Goal: Task Accomplishment & Management: Use online tool/utility

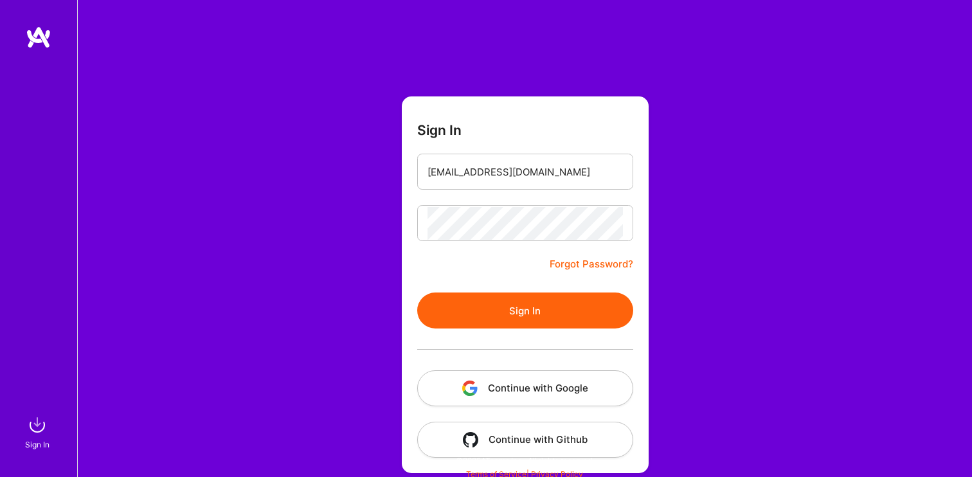
click at [501, 301] on button "Sign In" at bounding box center [525, 311] width 216 height 36
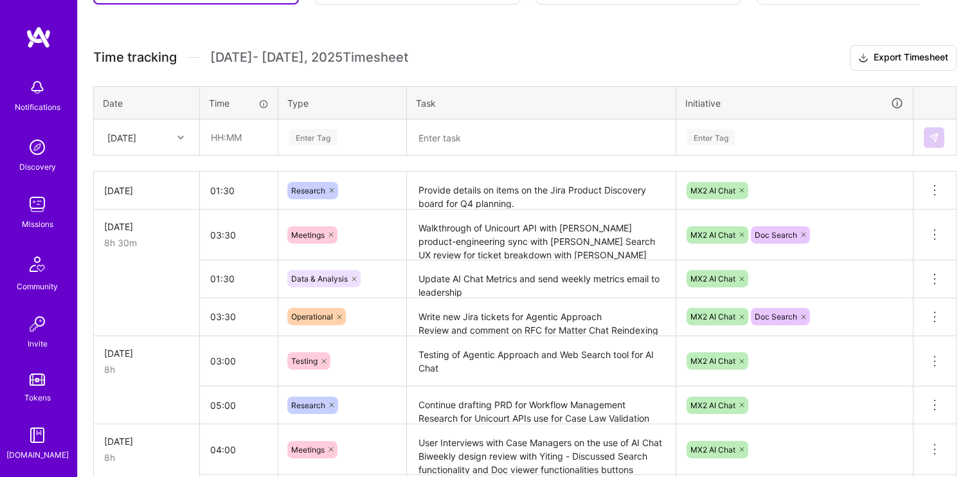
scroll to position [325, 0]
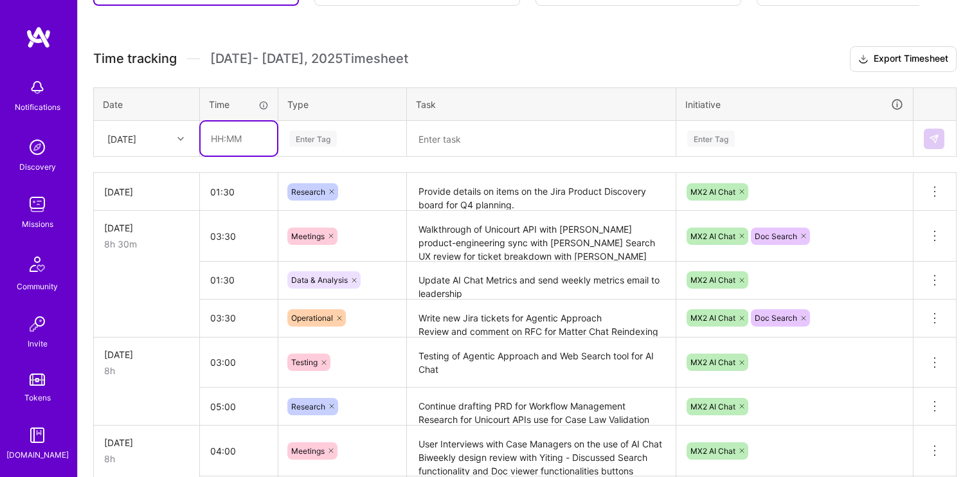
click at [230, 137] on input "text" at bounding box center [239, 139] width 77 height 34
click at [221, 140] on input "02:30" at bounding box center [239, 139] width 77 height 34
type input "01:30"
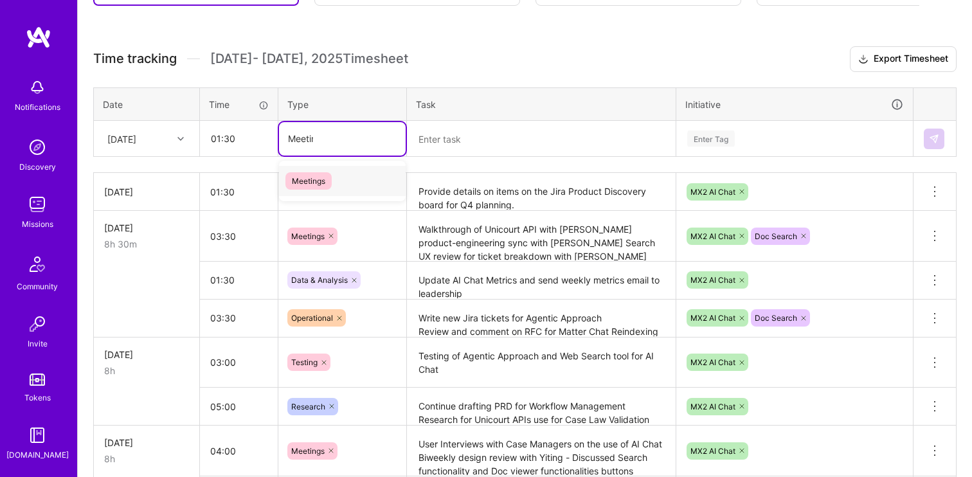
type input "Meeting"
click at [330, 179] on span "Meetings" at bounding box center [308, 180] width 46 height 17
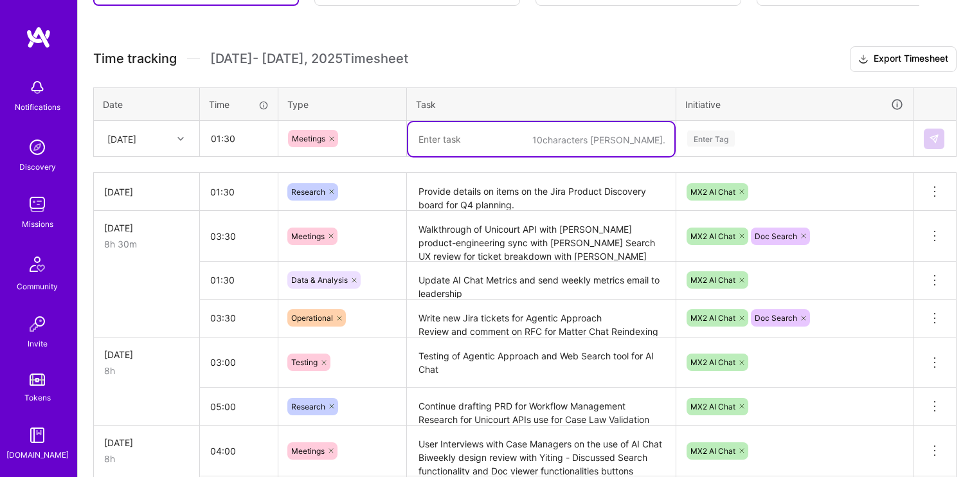
click at [475, 147] on textarea at bounding box center [541, 139] width 266 height 34
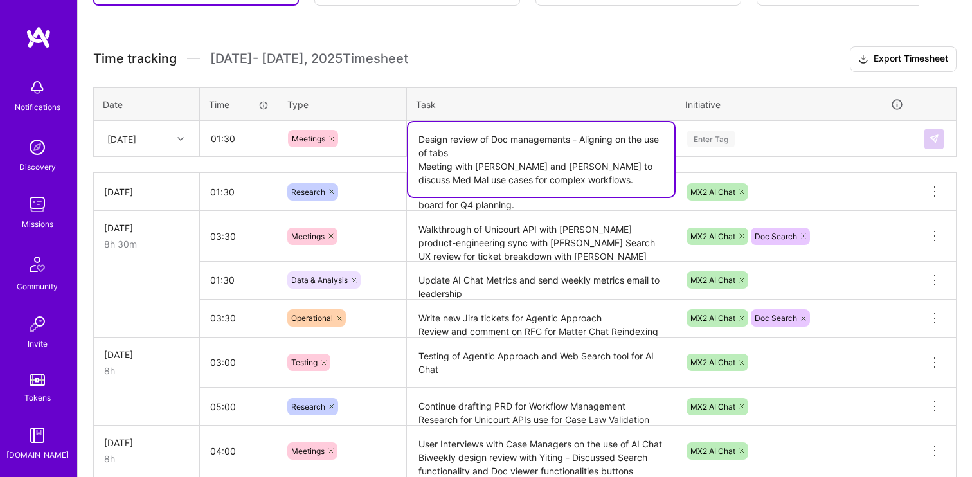
type textarea "Design review of Doc managements - Aligning on the use of tabs Meeting with [PE…"
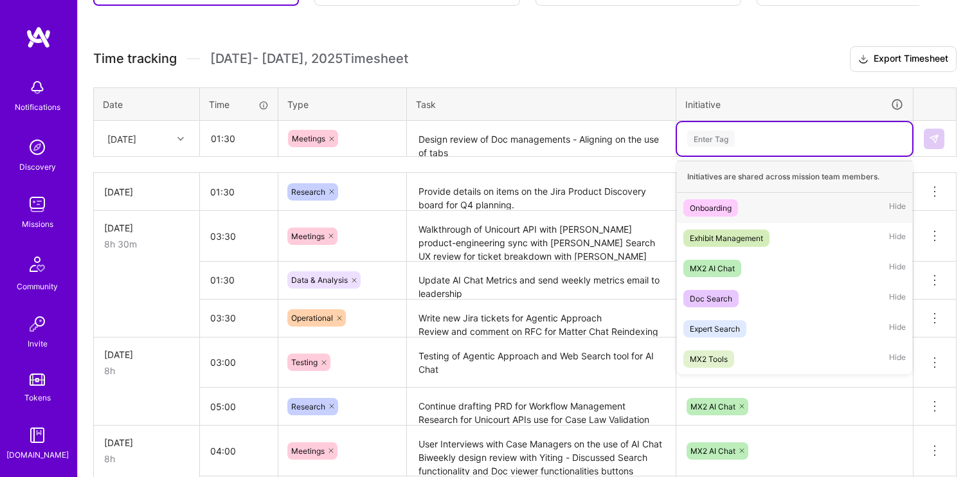
click at [725, 141] on div "Enter Tag" at bounding box center [711, 139] width 48 height 20
click at [710, 268] on div "MX2 AI Chat" at bounding box center [712, 269] width 45 height 14
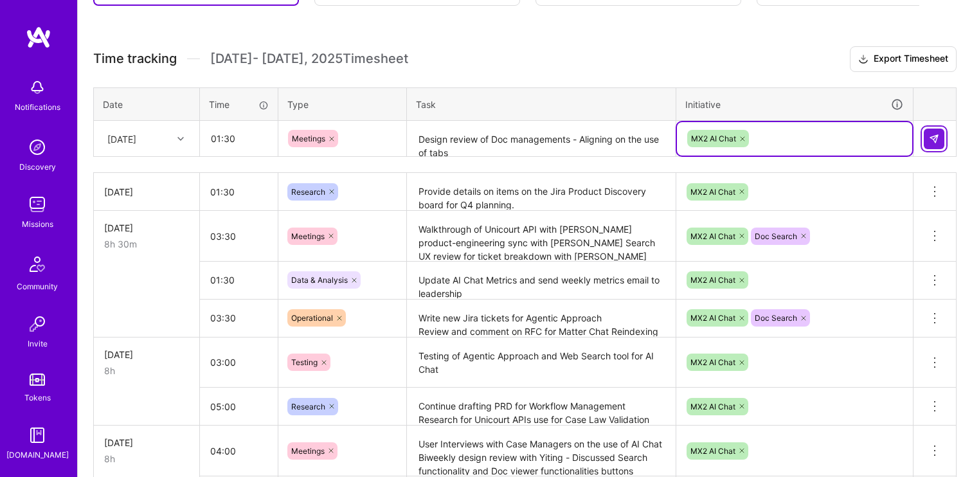
click at [937, 131] on button at bounding box center [934, 139] width 21 height 21
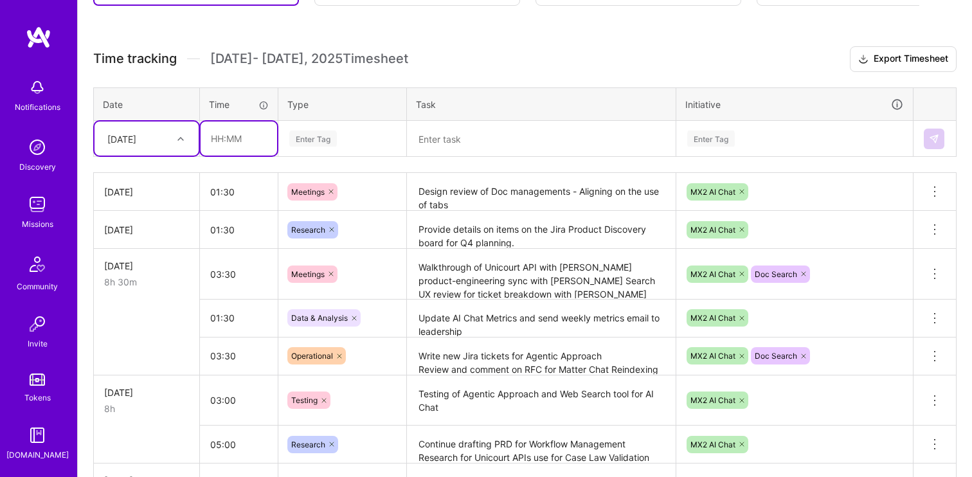
click at [234, 141] on input "text" at bounding box center [239, 139] width 77 height 34
type input "03:00"
click at [316, 138] on div "Enter Tag" at bounding box center [313, 139] width 48 height 20
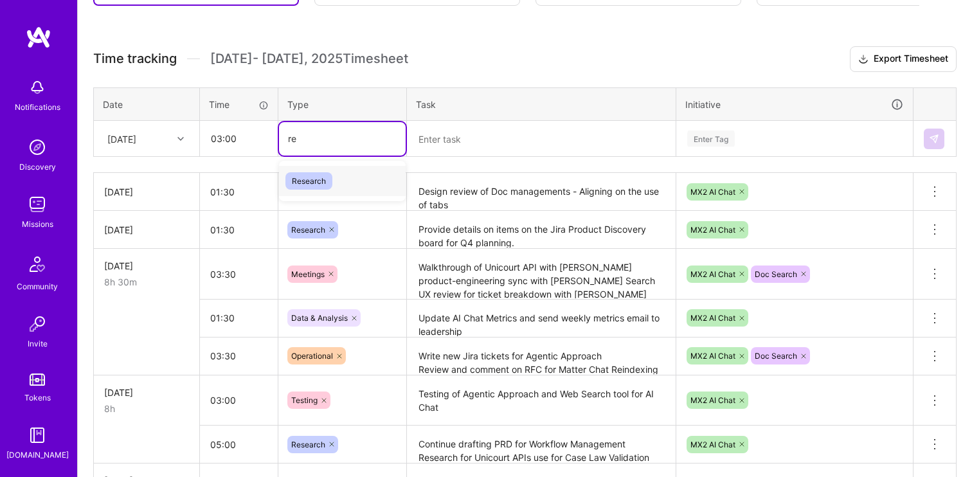
type input "r"
type input "Re"
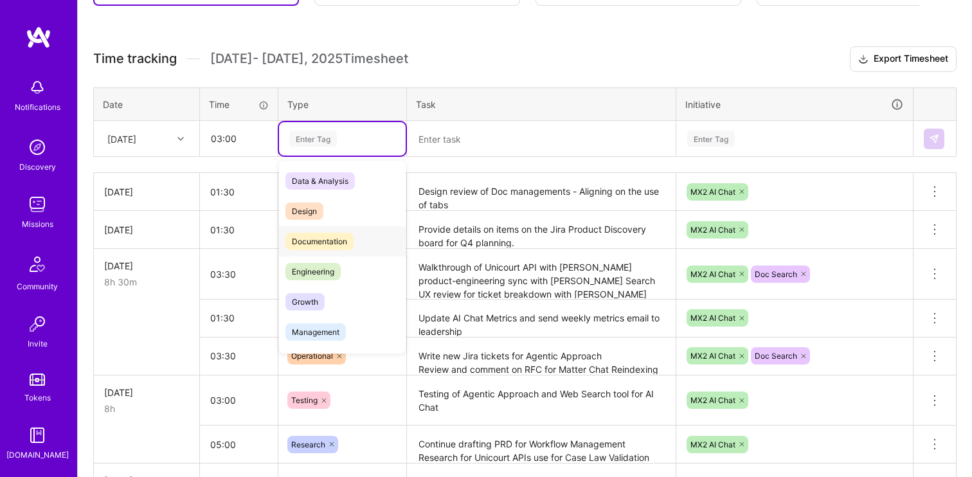
click at [321, 235] on span "Documentation" at bounding box center [319, 241] width 68 height 17
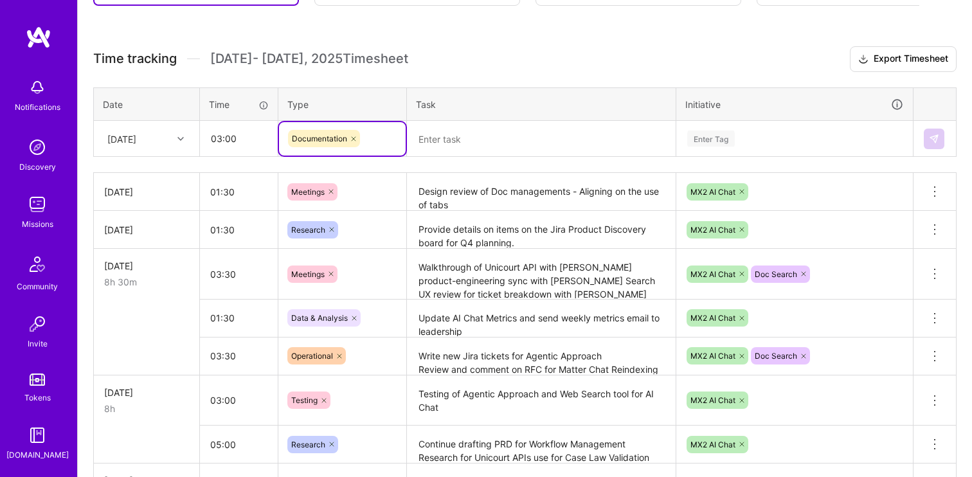
click at [460, 140] on textarea at bounding box center [541, 139] width 266 height 34
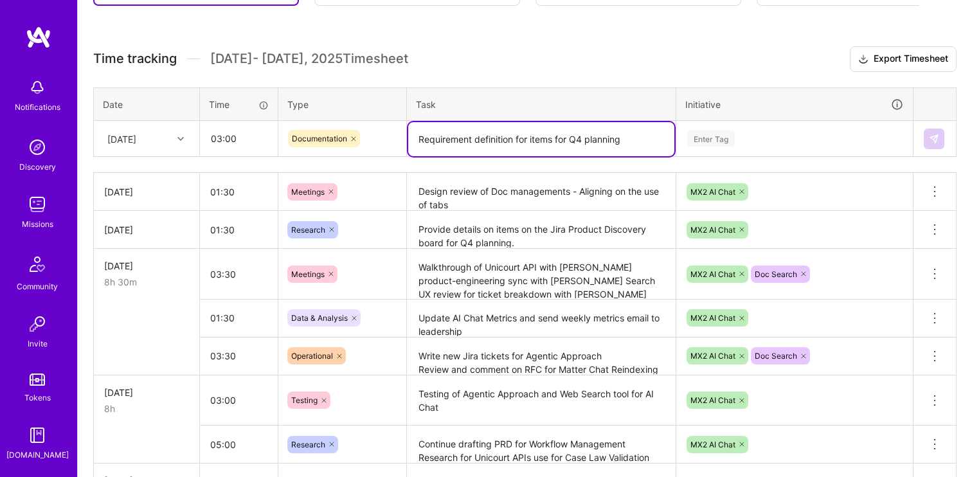
type textarea "Requirement definition for items for Q4 planning"
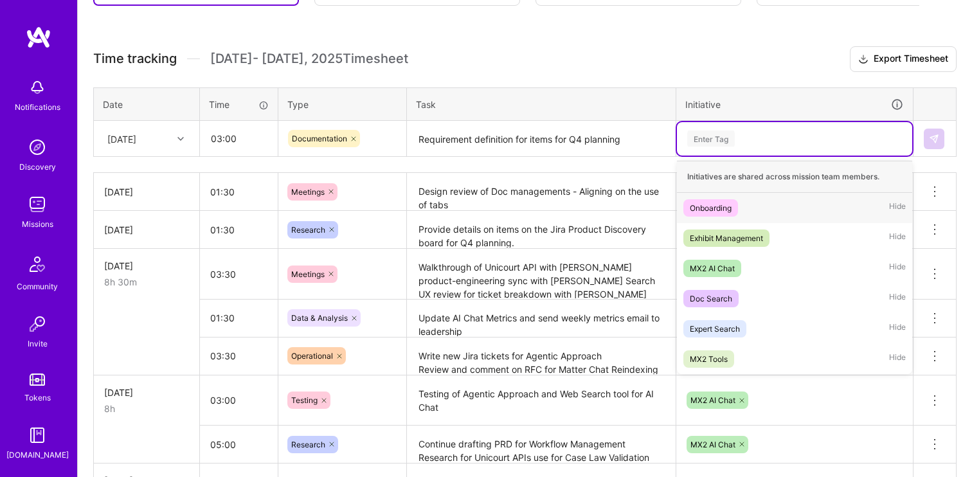
click at [754, 131] on div "Enter Tag" at bounding box center [794, 139] width 217 height 16
click at [712, 262] on div "MX2 AI Chat" at bounding box center [712, 269] width 45 height 14
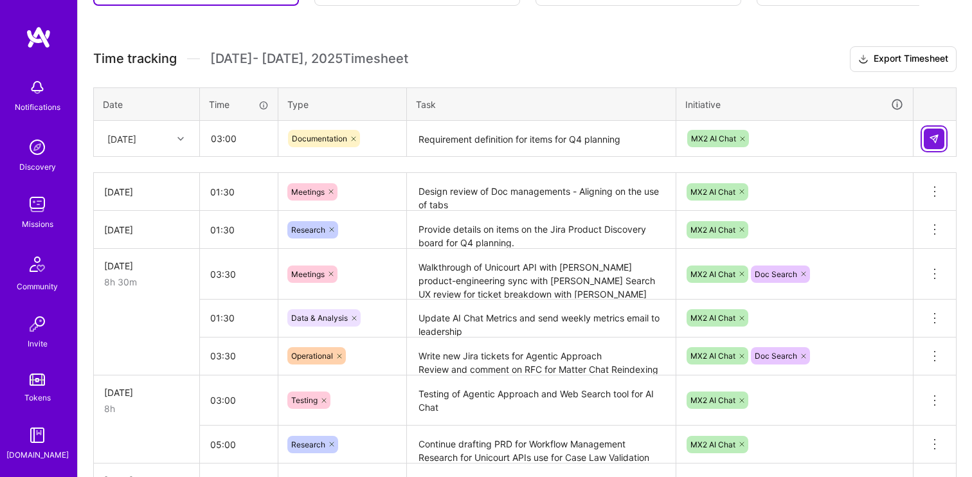
click at [934, 138] on img at bounding box center [934, 139] width 10 height 10
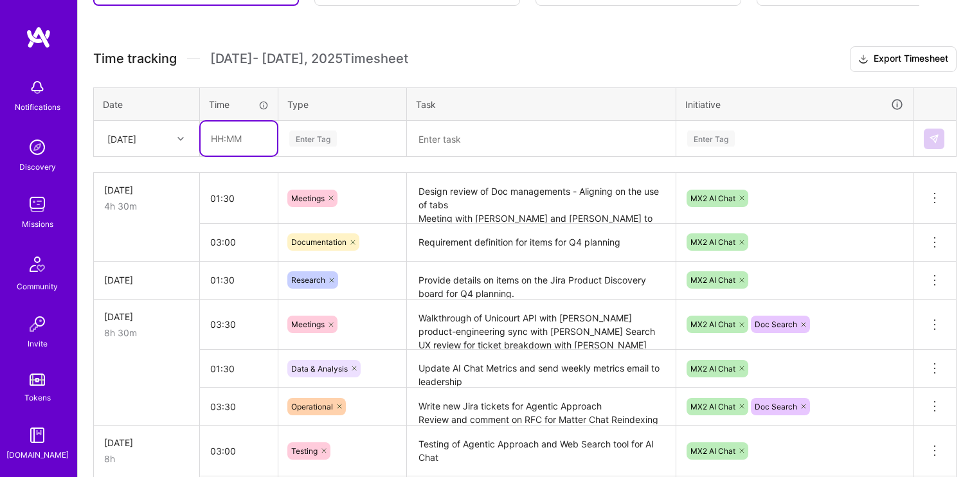
click at [231, 133] on input "text" at bounding box center [239, 139] width 77 height 34
type input "01:00"
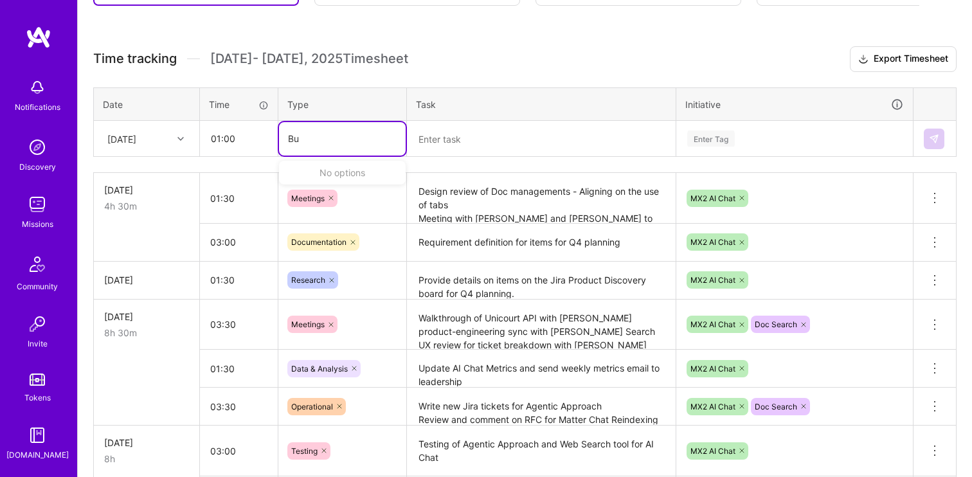
type input "B"
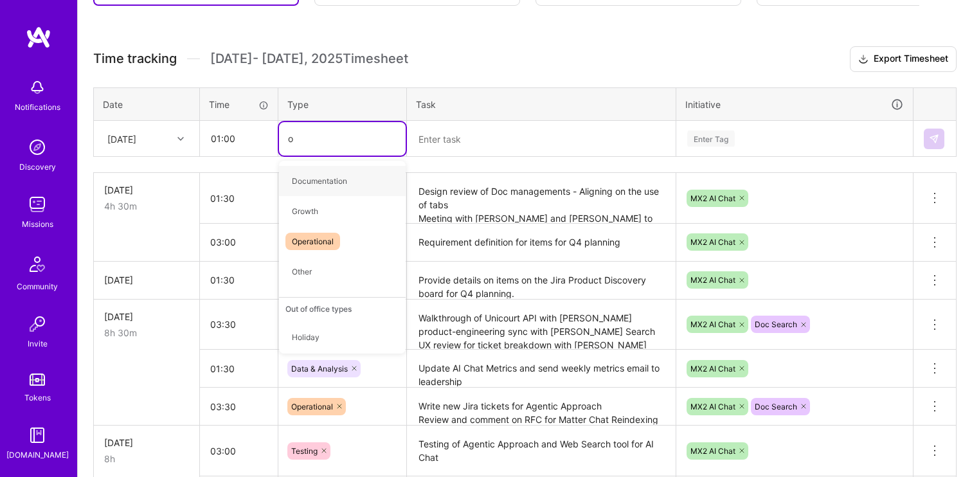
type input "op"
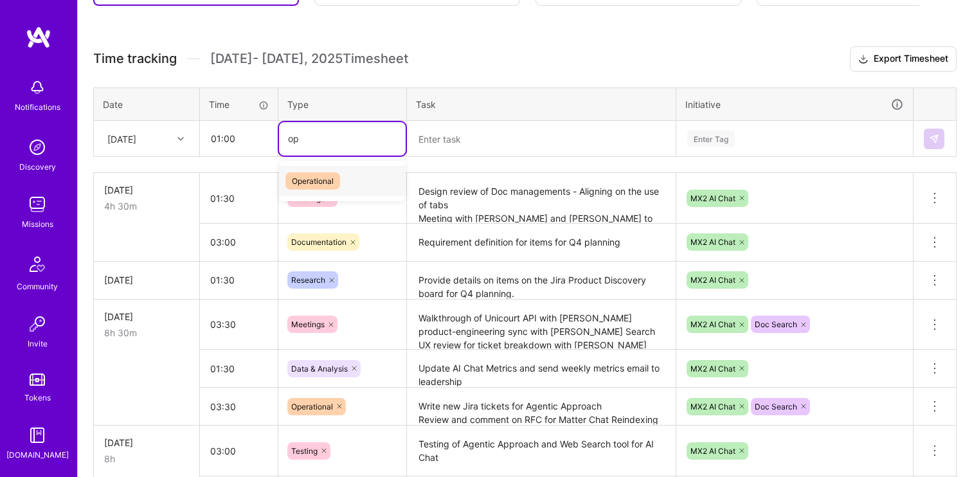
click at [321, 172] on span "Operational" at bounding box center [312, 180] width 55 height 17
click at [489, 116] on th "Task" at bounding box center [541, 103] width 269 height 33
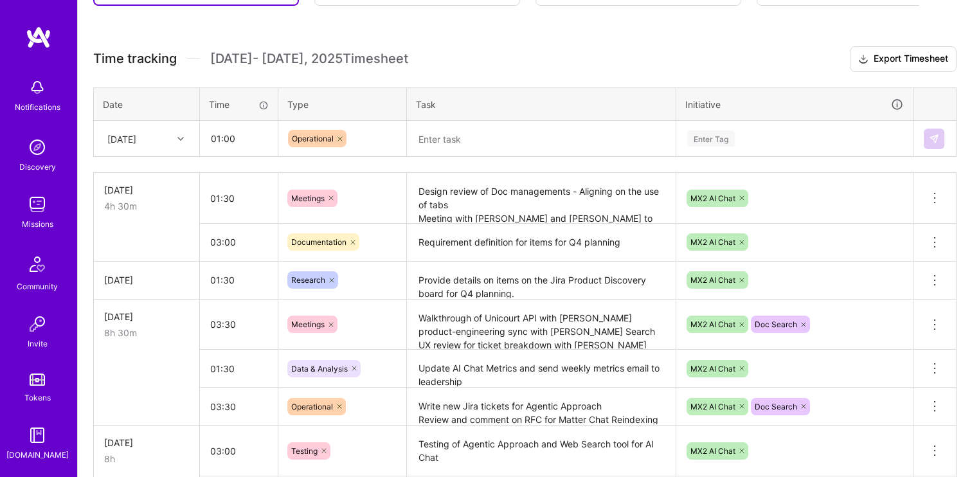
click at [455, 136] on textarea at bounding box center [541, 139] width 266 height 34
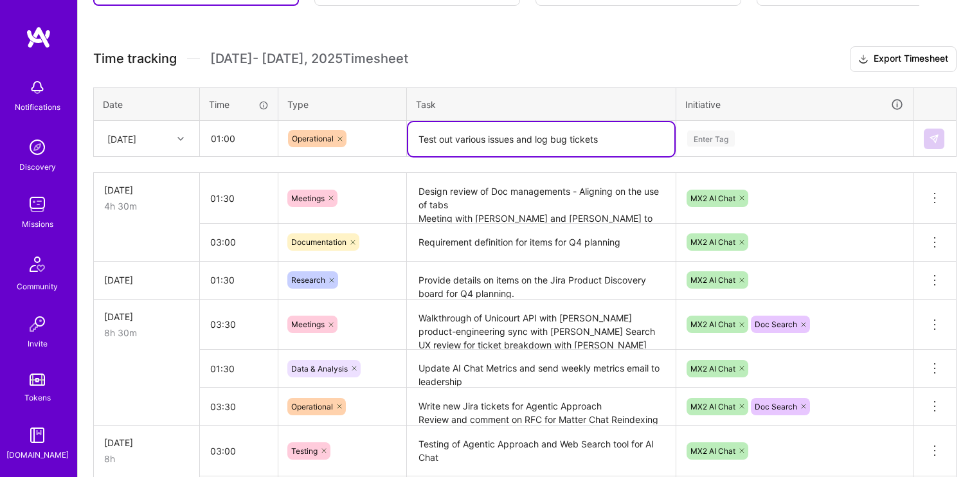
type textarea "Test out various issues and log bug tickets"
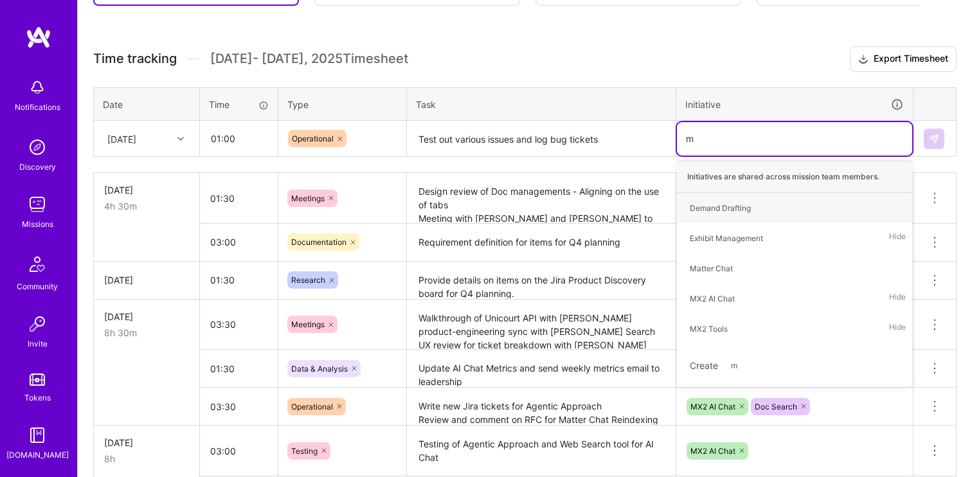
type input "mx"
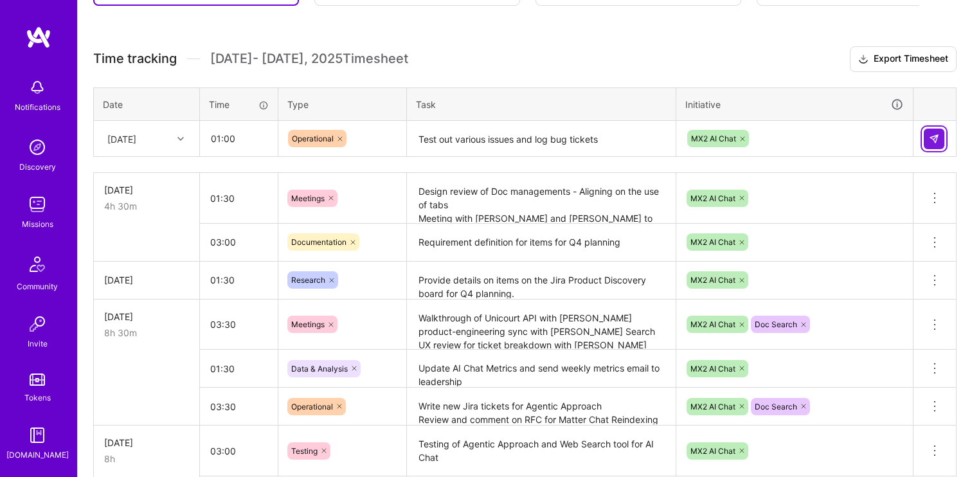
click at [932, 136] on img at bounding box center [934, 139] width 10 height 10
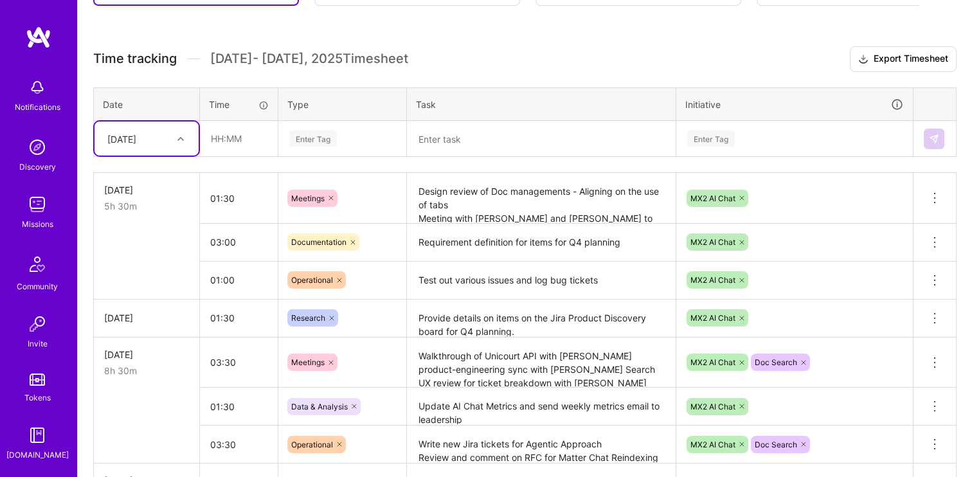
click at [136, 138] on div "[DATE]" at bounding box center [121, 139] width 29 height 14
click at [127, 248] on div "[DATE]" at bounding box center [147, 247] width 104 height 24
click at [137, 126] on div "[DATE]" at bounding box center [147, 139] width 104 height 34
click at [142, 326] on div "[DATE]" at bounding box center [147, 315] width 104 height 24
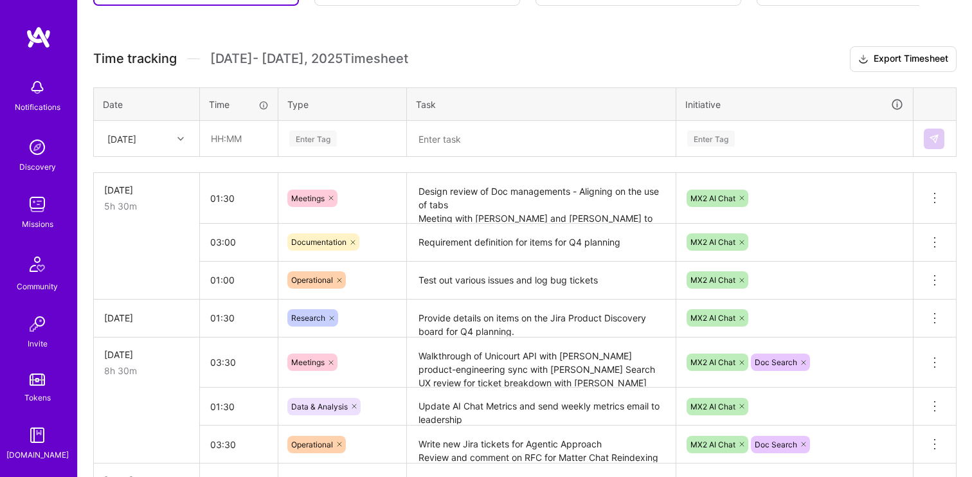
click at [221, 125] on input "text" at bounding box center [239, 139] width 77 height 34
type input "02:00"
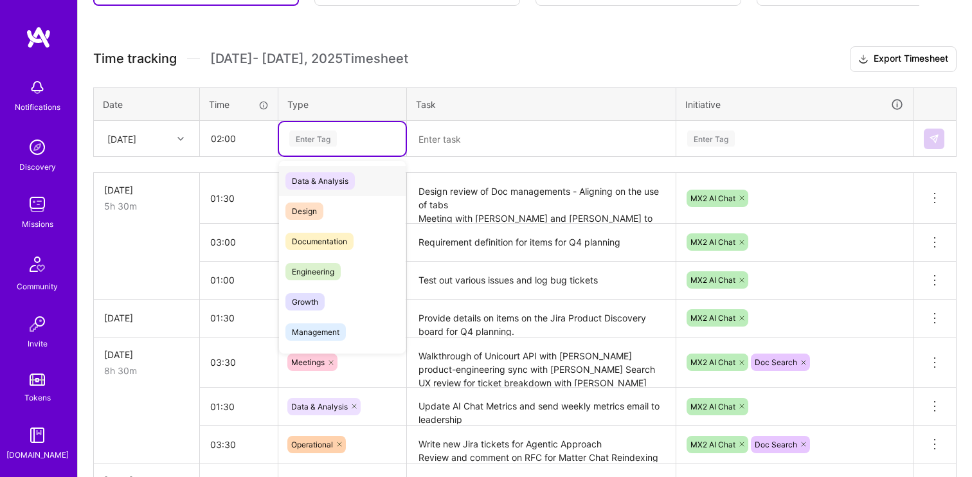
click at [320, 183] on span "Data & Analysis" at bounding box center [319, 180] width 69 height 17
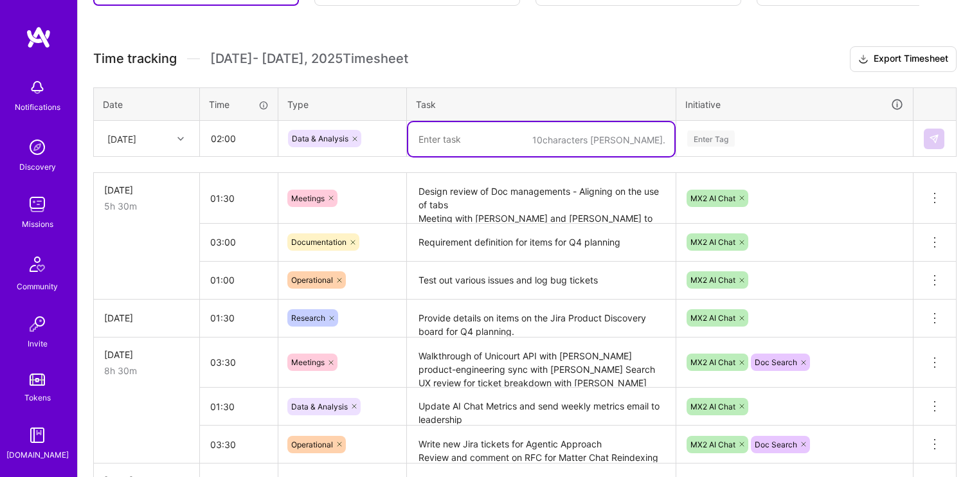
click at [474, 140] on textarea at bounding box center [541, 139] width 266 height 34
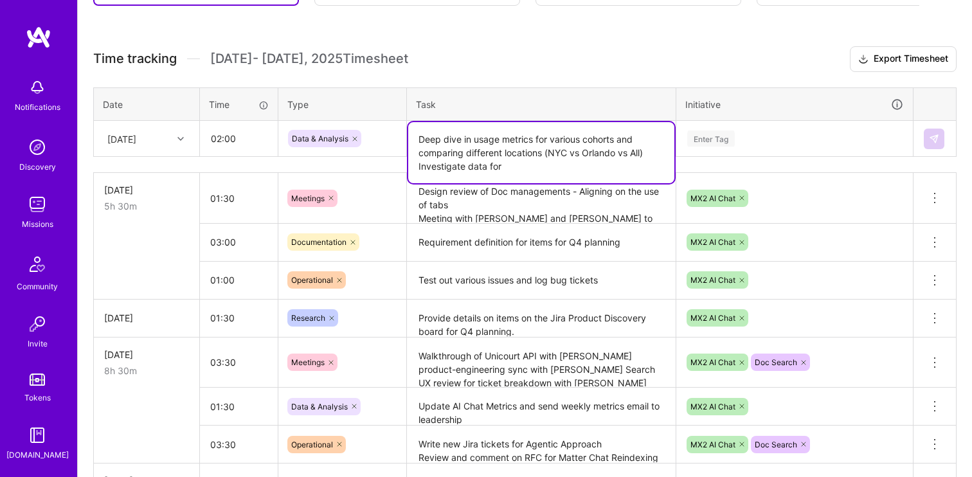
click at [517, 159] on textarea "Deep dive in usage metrics for various cohorts and comparing different location…" at bounding box center [541, 152] width 266 height 61
drag, startPoint x: 519, startPoint y: 168, endPoint x: 414, endPoint y: 163, distance: 104.9
click at [414, 163] on textarea "Deep dive in usage metrics for various cohorts and comparing different location…" at bounding box center [541, 152] width 266 height 61
click at [430, 170] on textarea "Deep dive in usage metrics for various cohorts and comparing different location…" at bounding box center [541, 152] width 266 height 61
type textarea "Deep dive in usage metrics for various cohorts and comparing different location…"
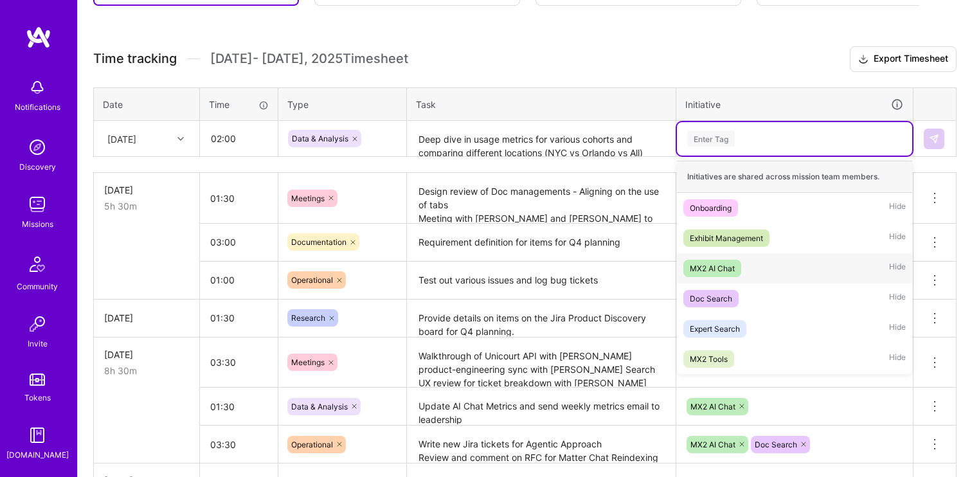
click at [719, 269] on div "MX2 AI Chat" at bounding box center [712, 269] width 45 height 14
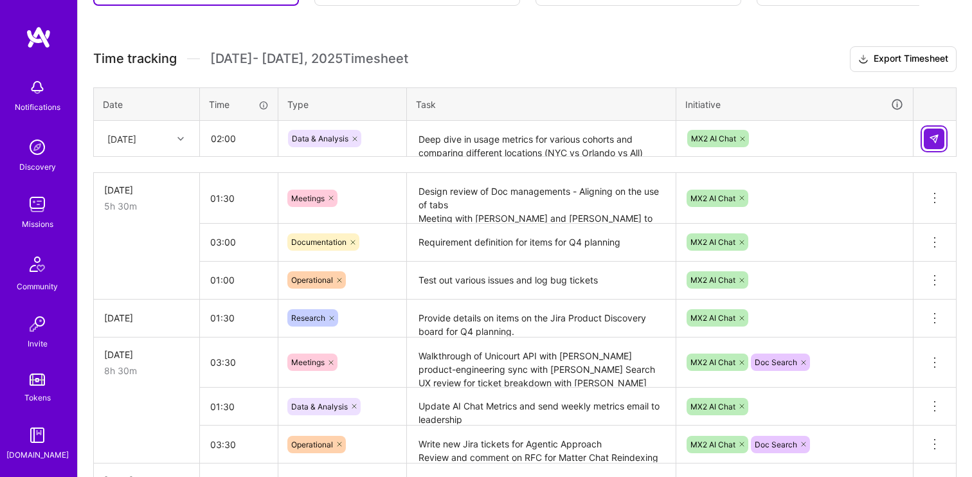
click at [935, 143] on button at bounding box center [934, 139] width 21 height 21
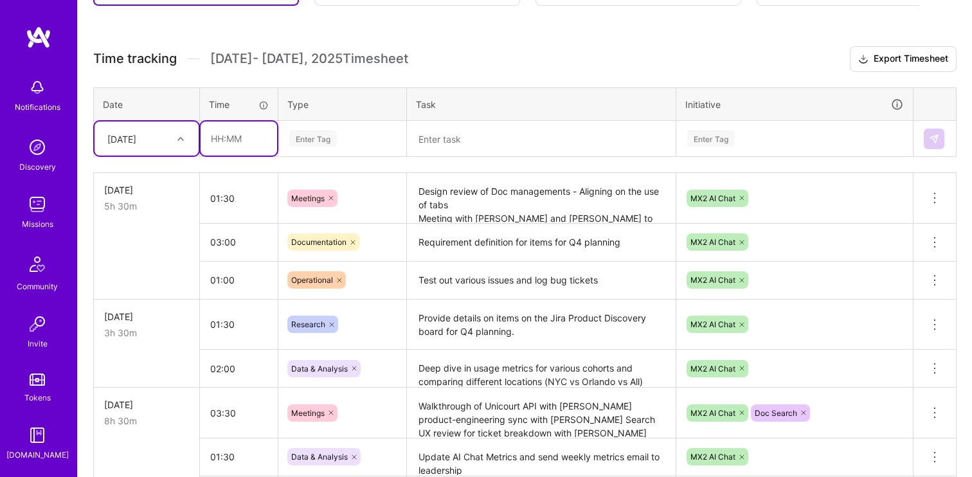
click at [217, 140] on input "text" at bounding box center [239, 139] width 77 height 34
type input "02:30"
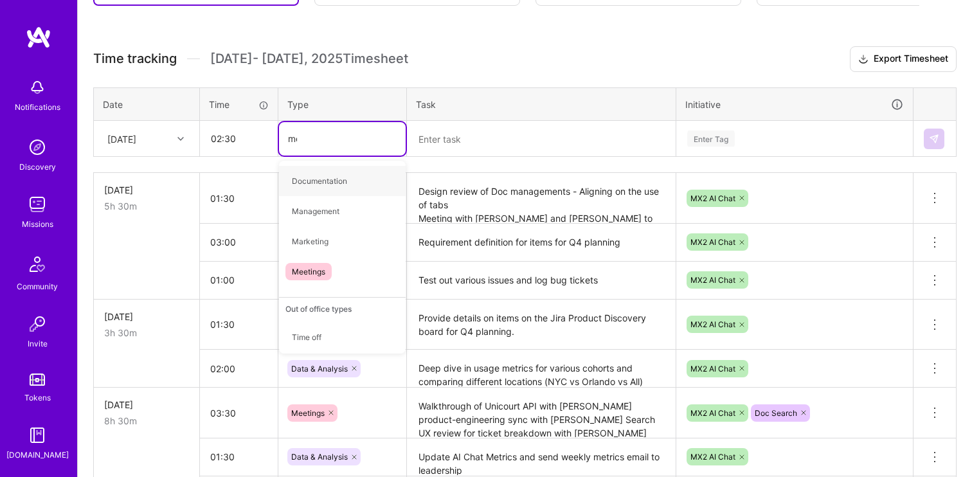
type input "mee"
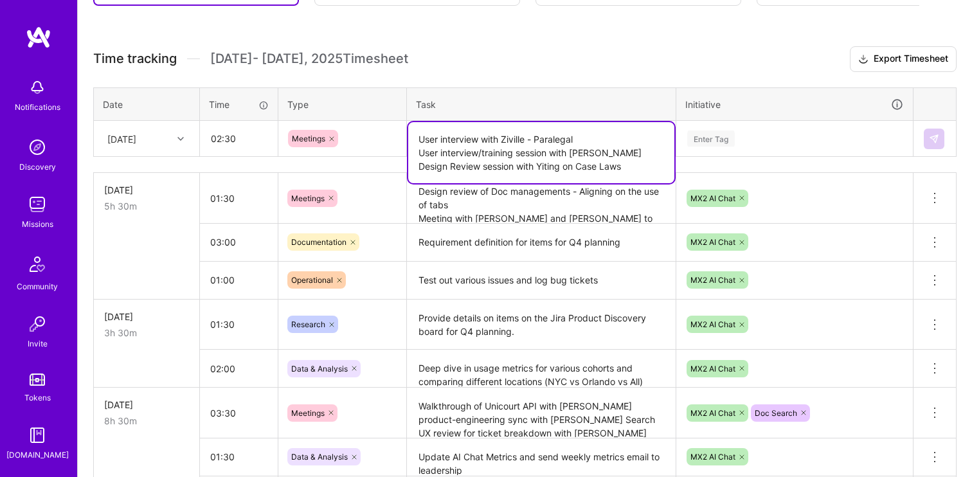
type textarea "User interview with Ziville - Paralegal User interview/training session with [P…"
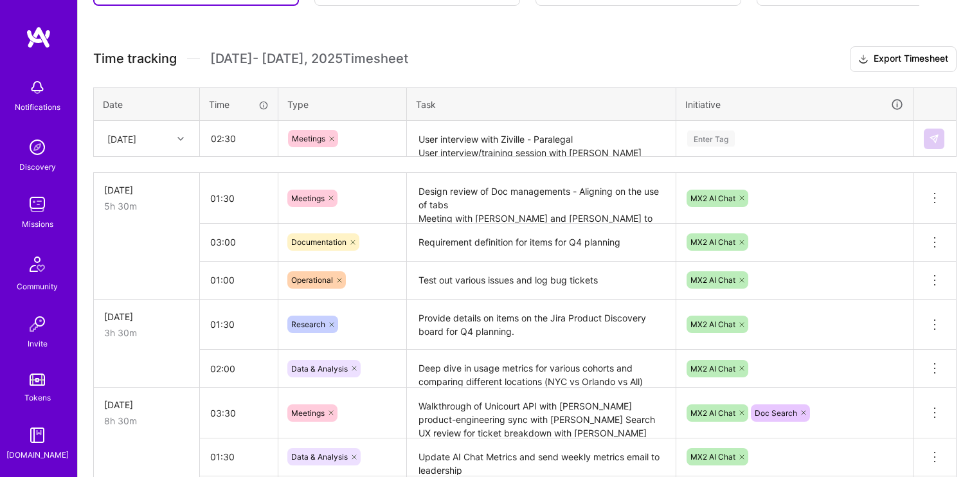
click at [719, 118] on th "Initiative" at bounding box center [794, 103] width 237 height 33
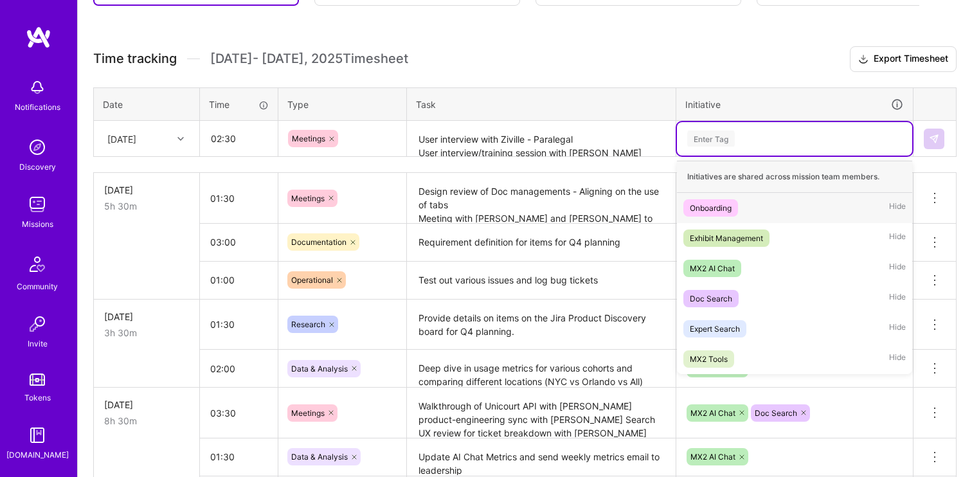
click at [719, 140] on div "Enter Tag" at bounding box center [711, 139] width 48 height 20
click at [718, 272] on div "MX2 AI Chat" at bounding box center [712, 269] width 45 height 14
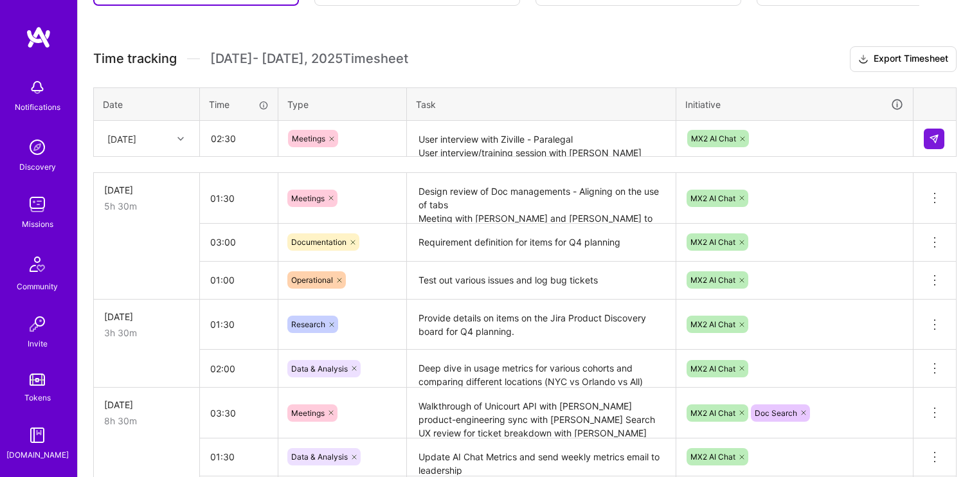
click at [935, 150] on td at bounding box center [935, 139] width 43 height 36
click at [935, 139] on img at bounding box center [934, 139] width 10 height 10
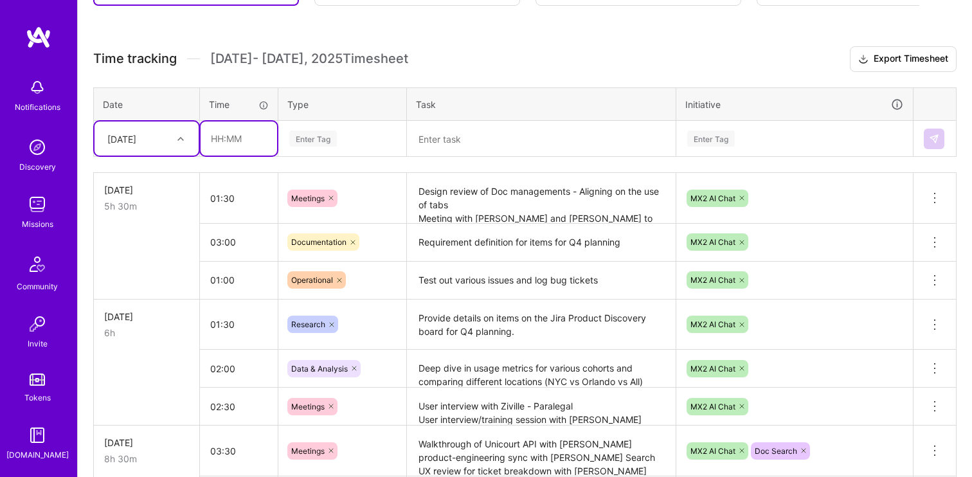
click at [235, 140] on input "text" at bounding box center [239, 139] width 77 height 34
type input "03:00"
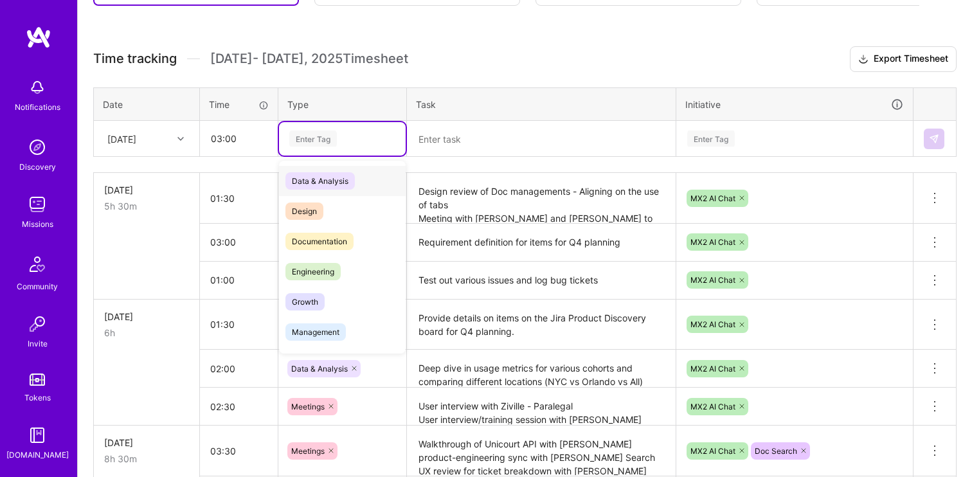
click at [325, 140] on div "Enter Tag" at bounding box center [313, 139] width 48 height 20
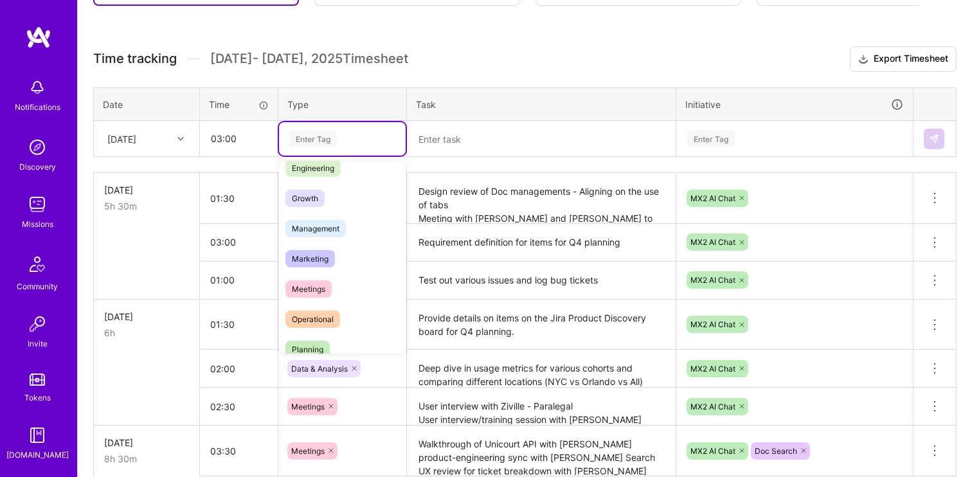
scroll to position [107, 0]
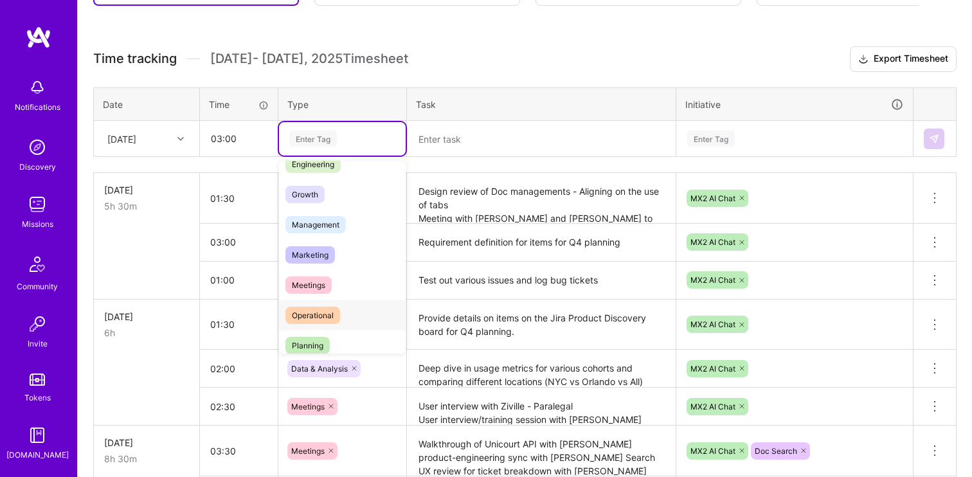
click at [320, 313] on span "Operational" at bounding box center [312, 315] width 55 height 17
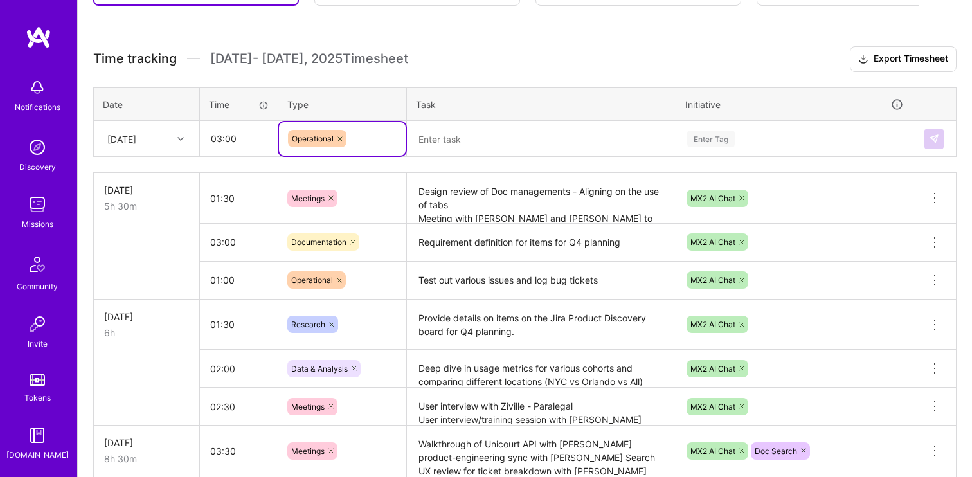
click at [457, 132] on textarea at bounding box center [541, 139] width 266 height 34
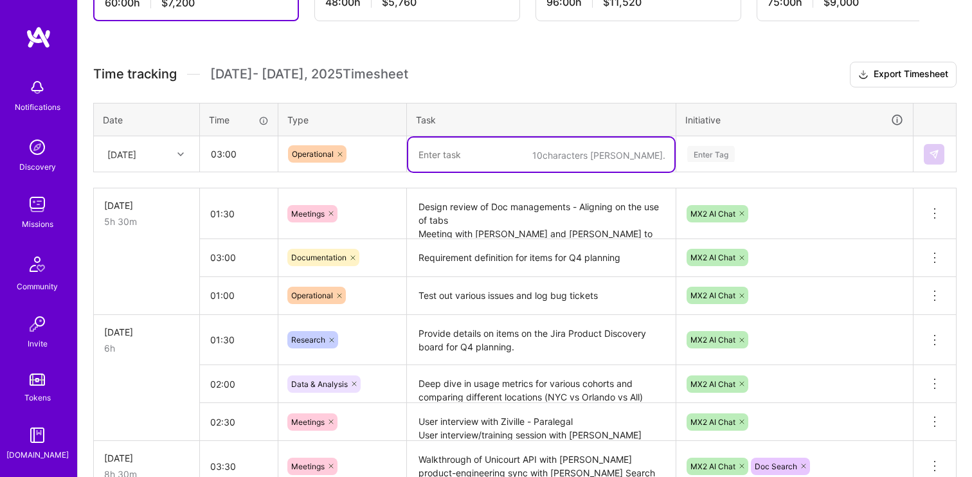
scroll to position [293, 0]
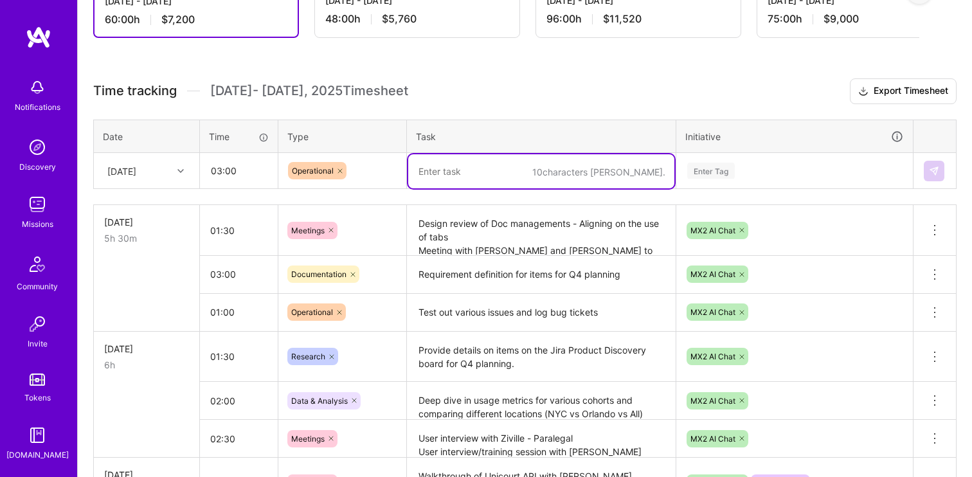
click at [476, 167] on textarea at bounding box center [541, 171] width 266 height 34
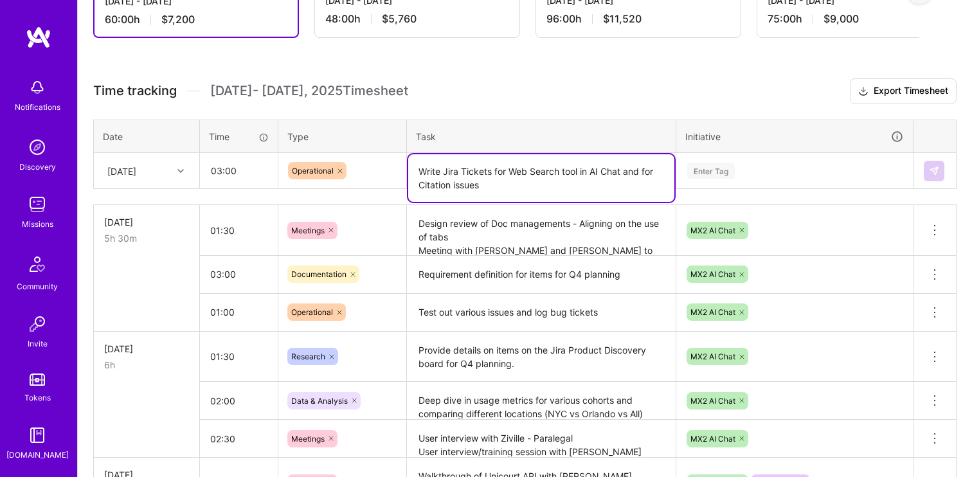
click at [454, 186] on textarea "Write Jira Tickets for Web Search tool in AI Chat and for Citation issues" at bounding box center [541, 178] width 266 height 48
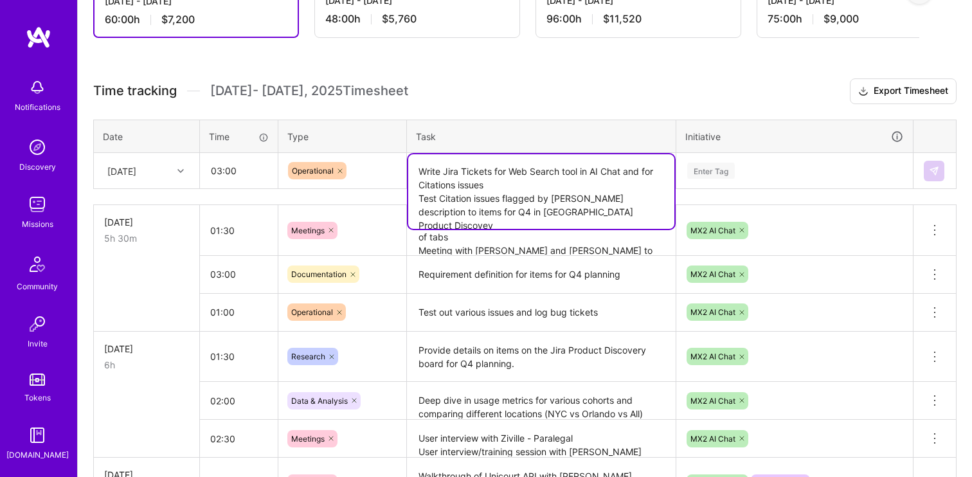
type textarea "Write Jira Tickets for Web Search tool in AI Chat and for Citations issues Test…"
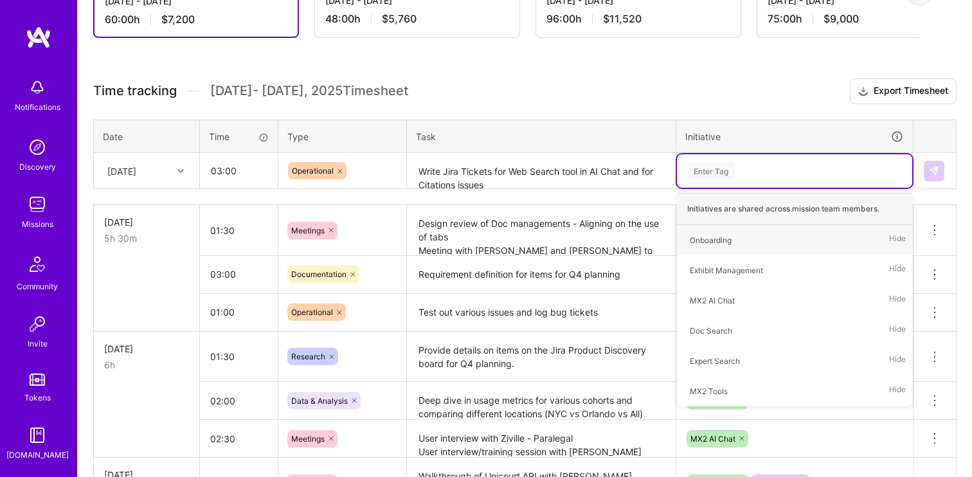
type input "A"
type input "M"
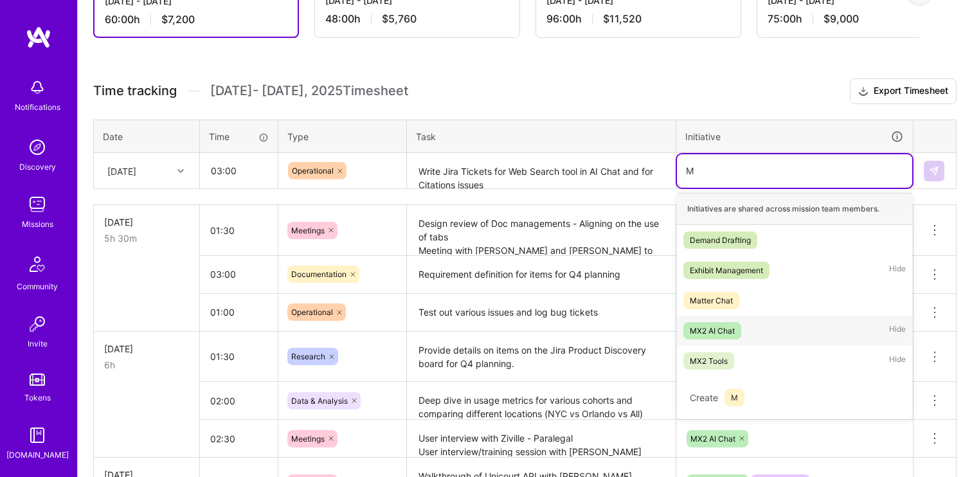
click at [751, 325] on div "MX2 AI Chat Hide" at bounding box center [794, 331] width 235 height 30
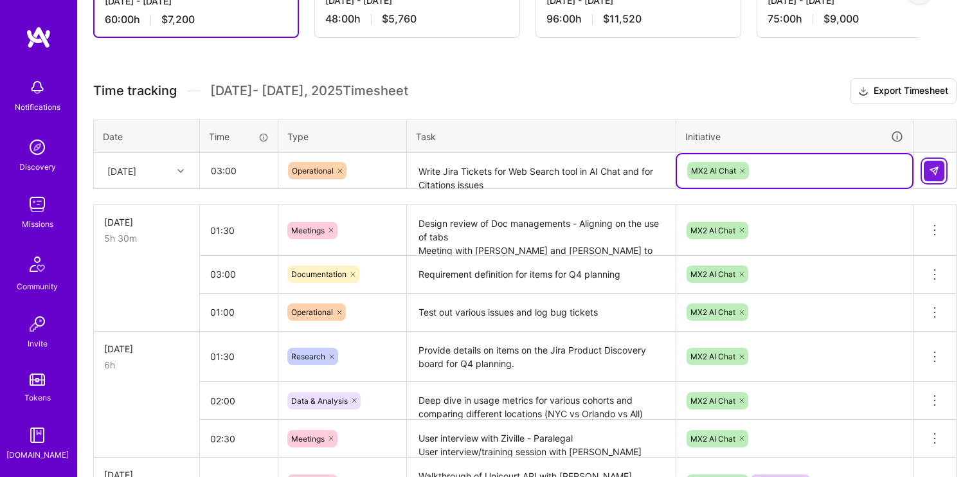
click at [936, 174] on img at bounding box center [934, 171] width 10 height 10
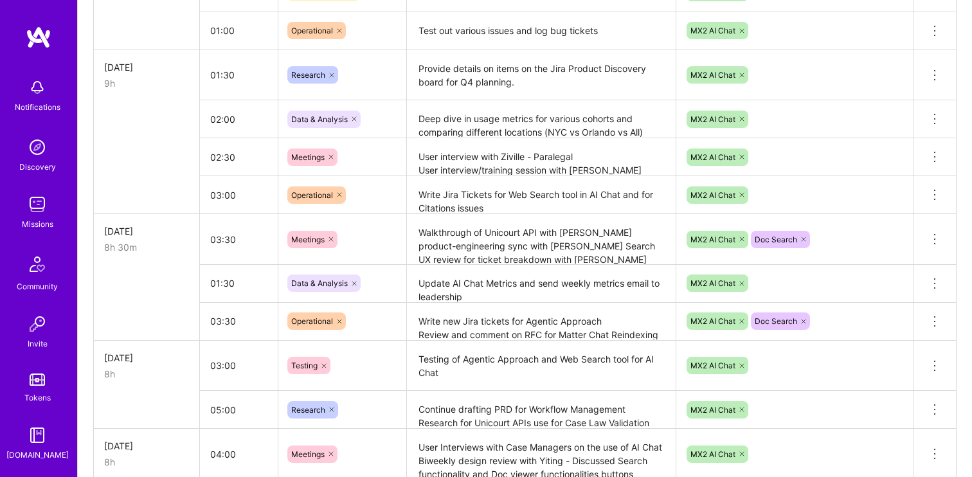
scroll to position [0, 0]
